Goal: Information Seeking & Learning: Learn about a topic

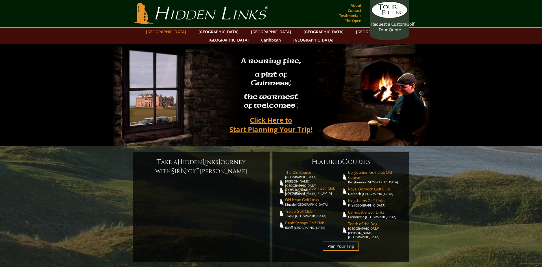
click at [181, 33] on link "[GEOGRAPHIC_DATA]" at bounding box center [166, 32] width 46 height 8
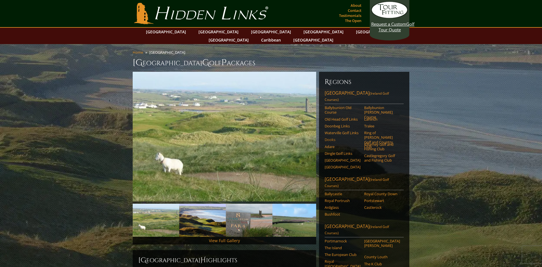
click at [353, 137] on link "Dooks" at bounding box center [343, 139] width 36 height 5
